Goal: Information Seeking & Learning: Learn about a topic

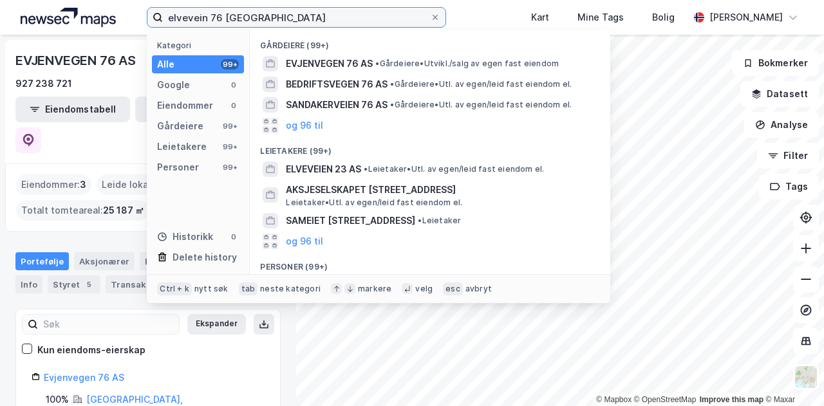
click at [272, 16] on input "elvevein 76 [GEOGRAPHIC_DATA]" at bounding box center [296, 17] width 267 height 19
type input "e"
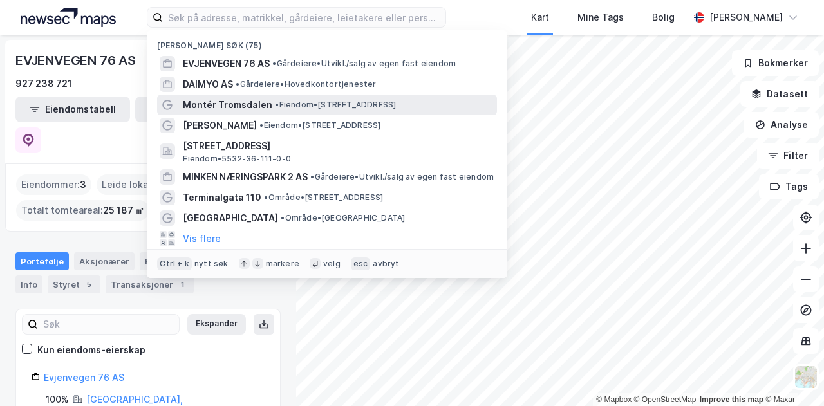
click at [237, 102] on span "Montér Tromsdalen" at bounding box center [228, 104] width 90 height 15
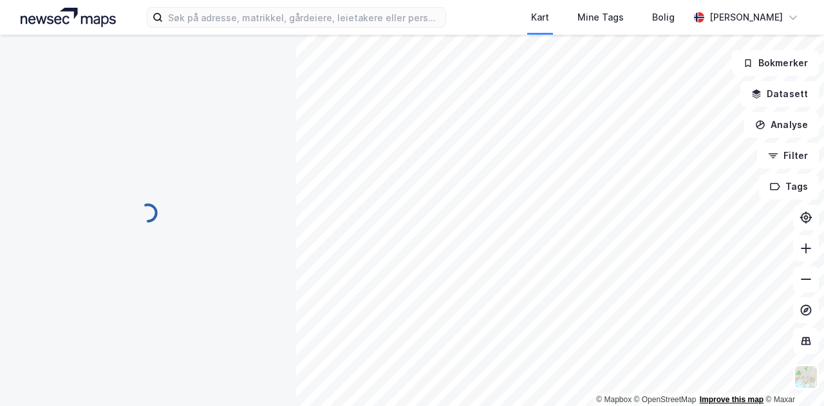
scroll to position [11, 0]
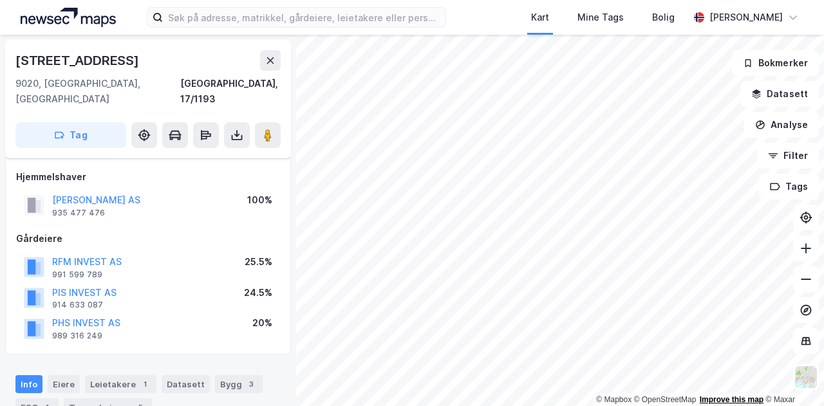
scroll to position [11, 0]
